Goal: Transaction & Acquisition: Purchase product/service

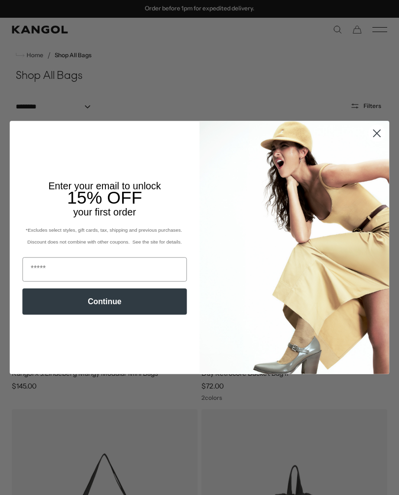
click at [379, 137] on circle "Close dialog" at bounding box center [377, 133] width 16 height 16
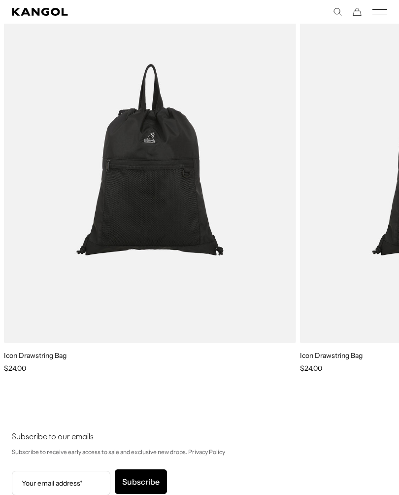
scroll to position [0, 203]
click at [340, 9] on icon "Search here" at bounding box center [337, 11] width 9 height 9
type input "********"
